Goal: Check status

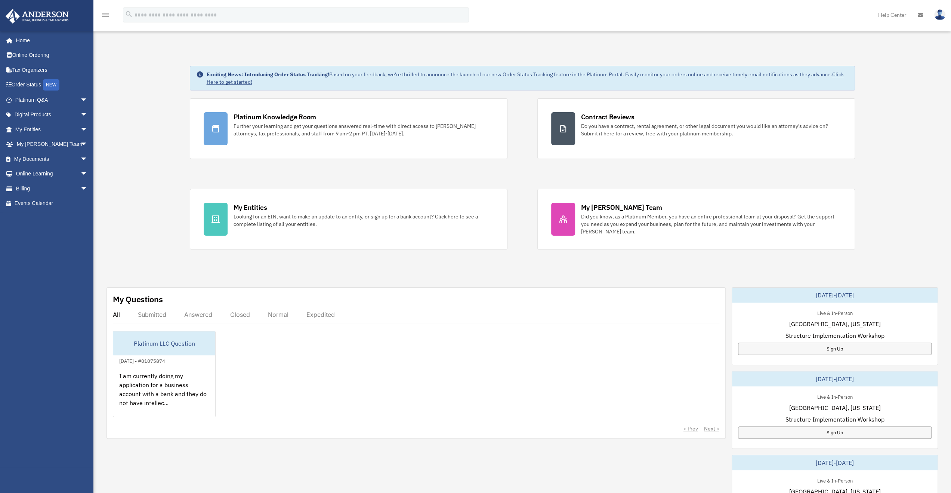
click at [146, 120] on div "Exciting News: Introducing Order Status Tracking! Based on your feedback, we're…" at bounding box center [522, 383] width 869 height 672
click at [152, 314] on div "Submitted" at bounding box center [152, 314] width 28 height 7
click at [200, 313] on div "Answered" at bounding box center [198, 314] width 28 height 7
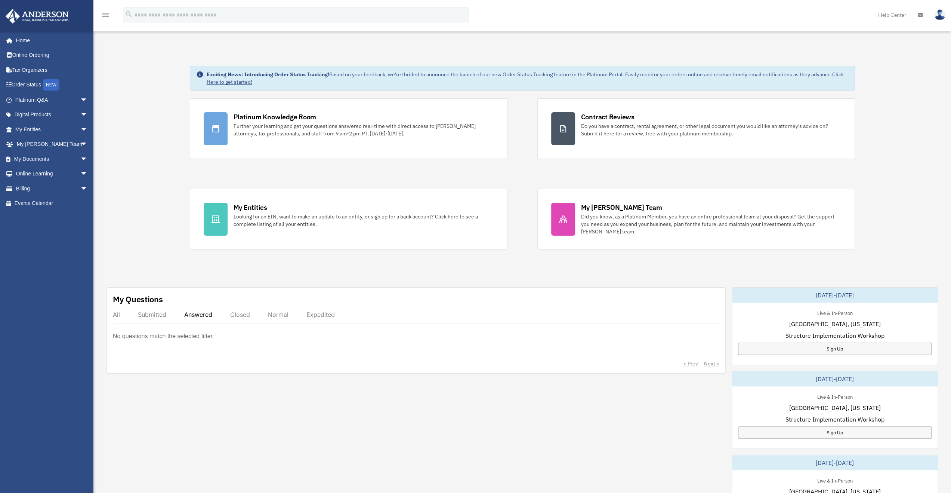
click at [117, 315] on div "All" at bounding box center [116, 314] width 7 height 7
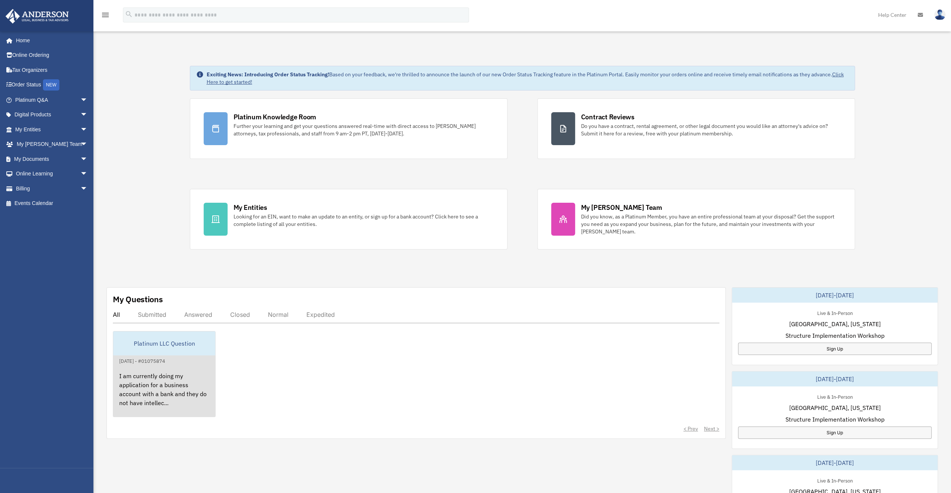
click at [147, 373] on div "I am currently doing my application for a business account with a bank and they…" at bounding box center [164, 394] width 102 height 58
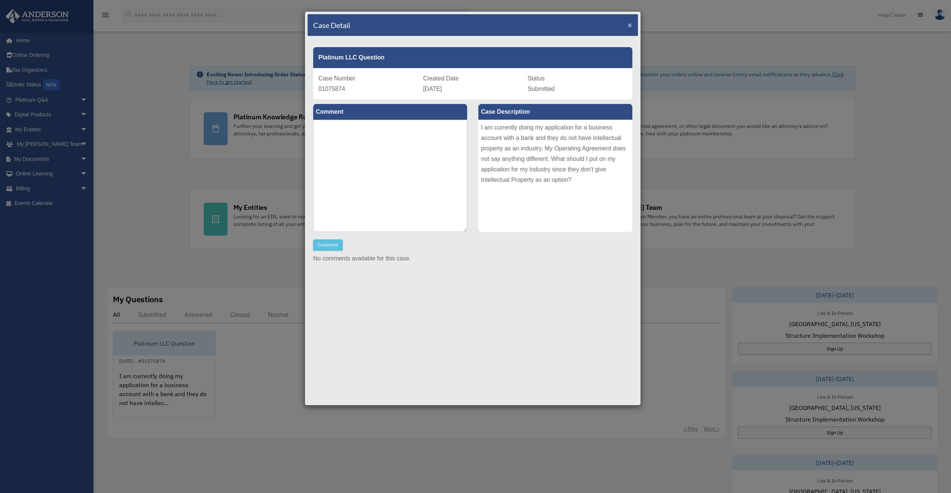
click at [629, 22] on span "×" at bounding box center [630, 25] width 5 height 9
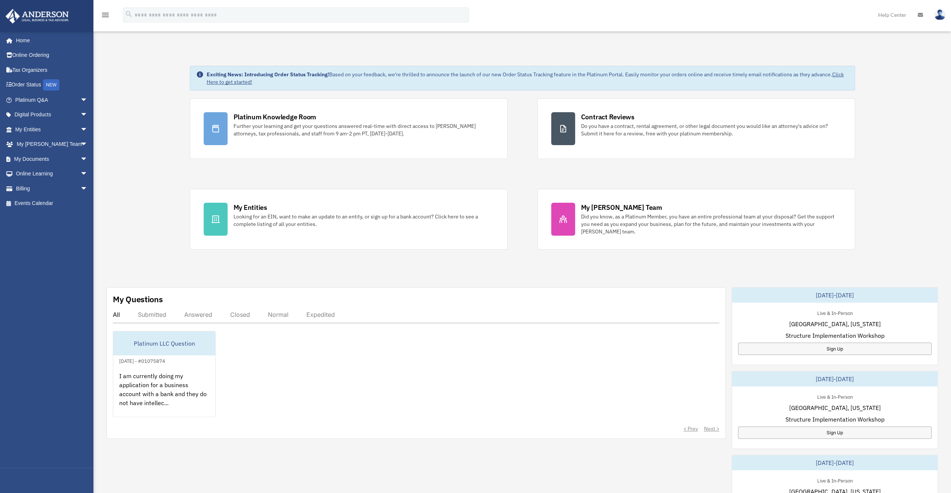
click at [144, 158] on div "Exciting News: Introducing Order Status Tracking! Based on your feedback, we're…" at bounding box center [522, 383] width 869 height 672
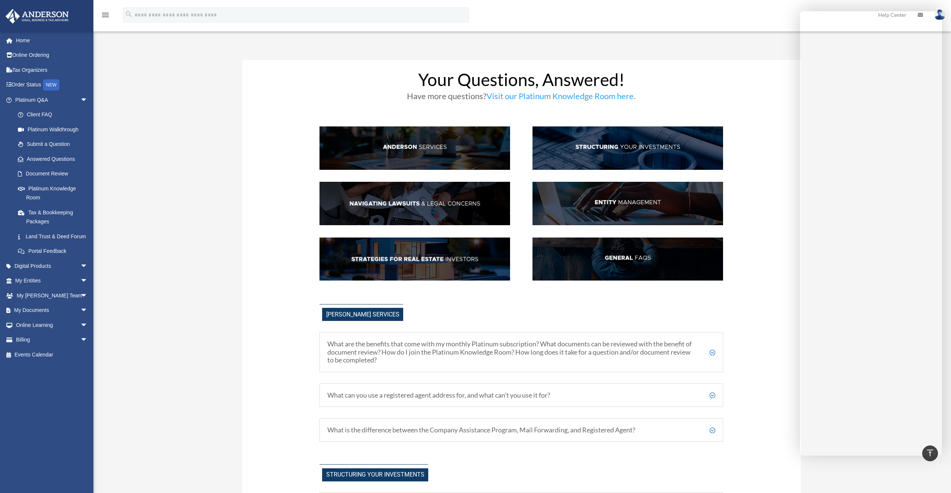
scroll to position [822, 0]
